Goal: Task Accomplishment & Management: Complete application form

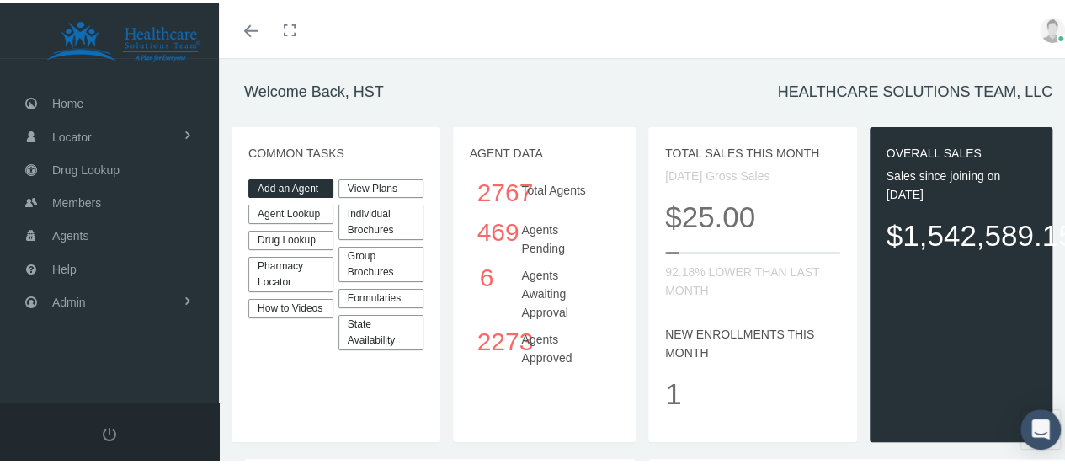
click at [283, 184] on link "Add an Agent" at bounding box center [290, 186] width 85 height 19
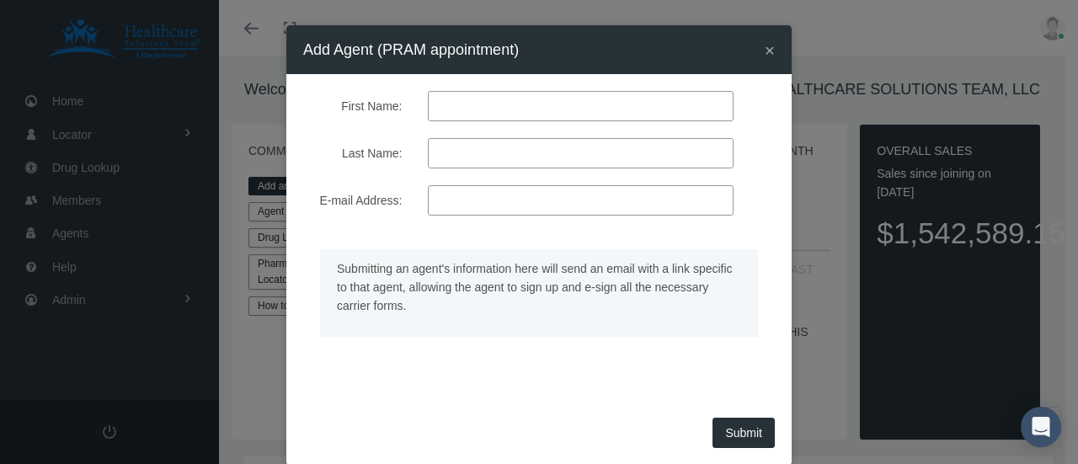
click at [505, 92] on input "First Name:" at bounding box center [581, 106] width 306 height 30
type input "megan"
type input "[PERSON_NAME]"
paste input "[EMAIL_ADDRESS][DOMAIN_NAME]"
type input "[EMAIL_ADDRESS][DOMAIN_NAME]"
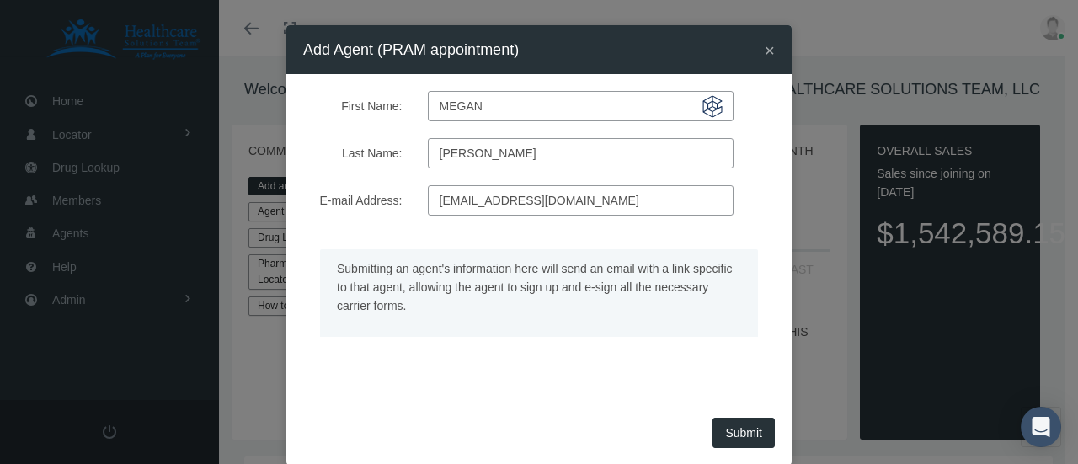
click at [731, 419] on button "Submit" at bounding box center [743, 433] width 62 height 30
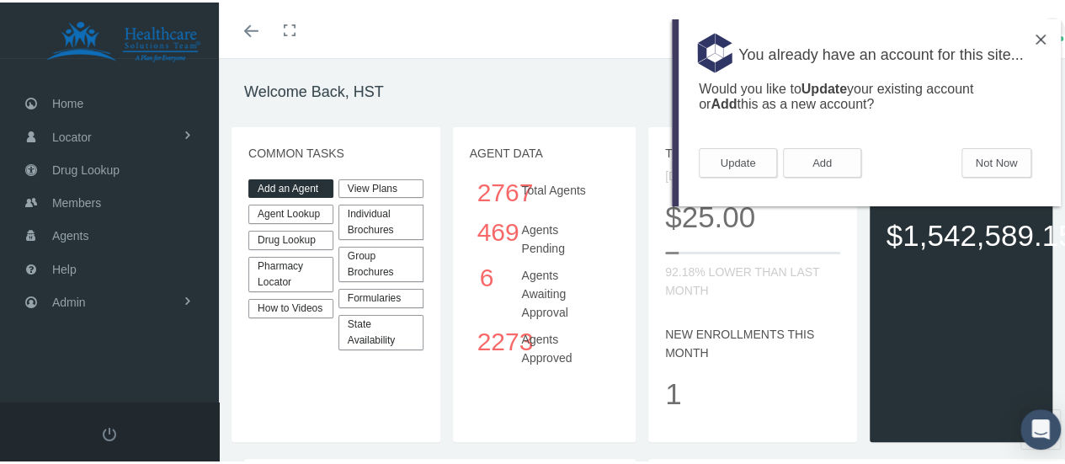
click at [291, 184] on link "Add an Agent" at bounding box center [290, 186] width 85 height 19
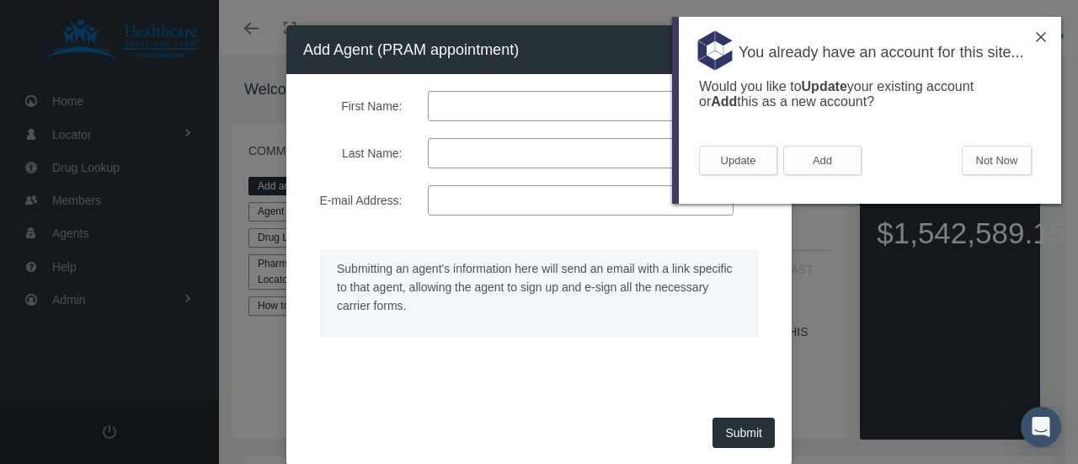
click at [462, 114] on input "First Name:" at bounding box center [581, 106] width 306 height 30
type input "saba"
type input "[PERSON_NAME]"
paste input "[EMAIL_ADDRESS][DOMAIN_NAME]"
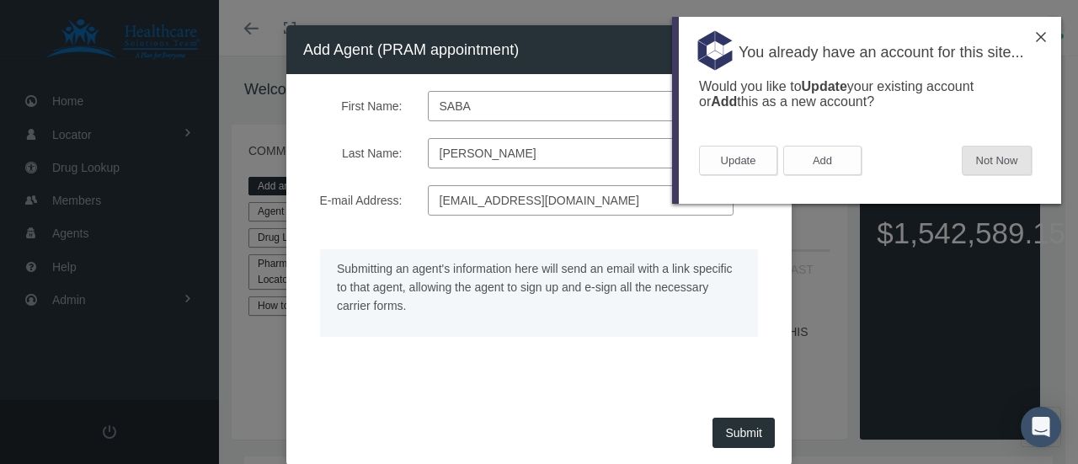
type input "[EMAIL_ADDRESS][DOMAIN_NAME]"
click at [985, 157] on button "Not Now" at bounding box center [996, 160] width 70 height 29
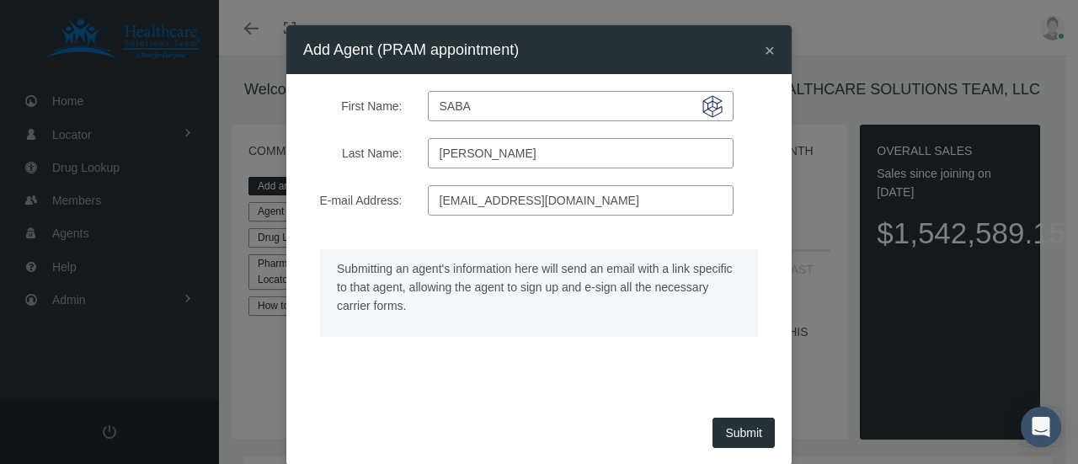
click at [732, 429] on button "Submit" at bounding box center [743, 433] width 62 height 30
